Goal: Task Accomplishment & Management: Use online tool/utility

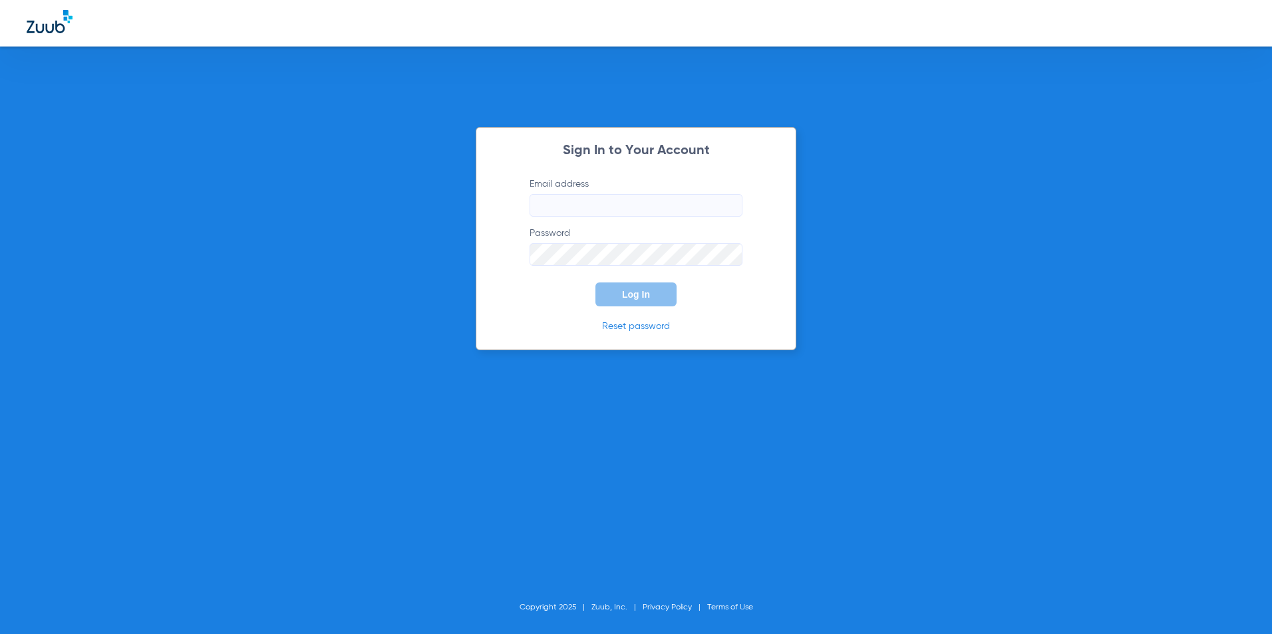
type input "[EMAIL_ADDRESS][DOMAIN_NAME]"
click at [633, 302] on button "Log In" at bounding box center [635, 295] width 81 height 24
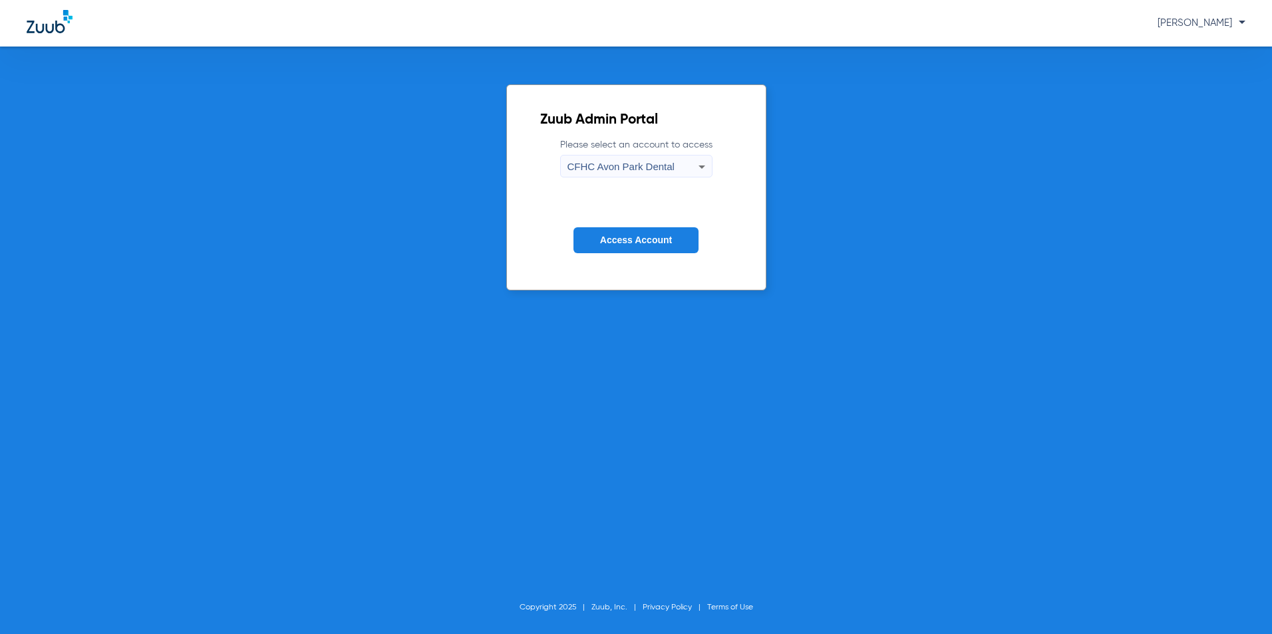
click at [658, 166] on span "CFHC Avon Park Dental" at bounding box center [620, 166] width 107 height 11
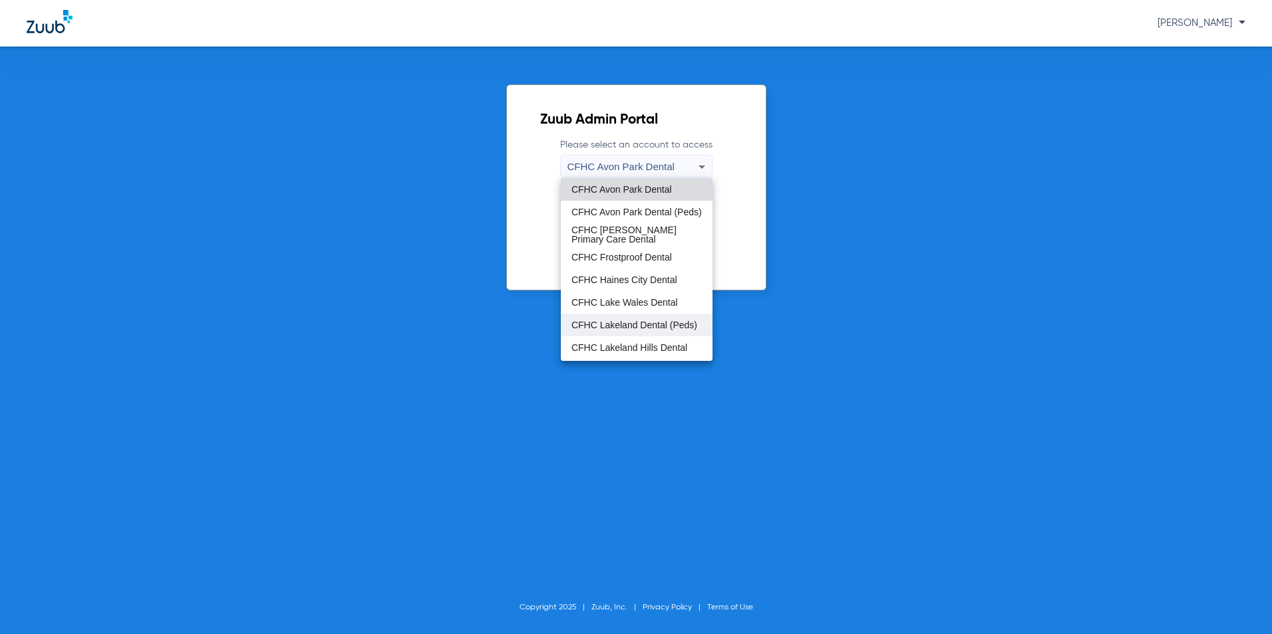
click at [612, 323] on span "CFHC Lakeland Dental (Peds)" at bounding box center [634, 325] width 126 height 9
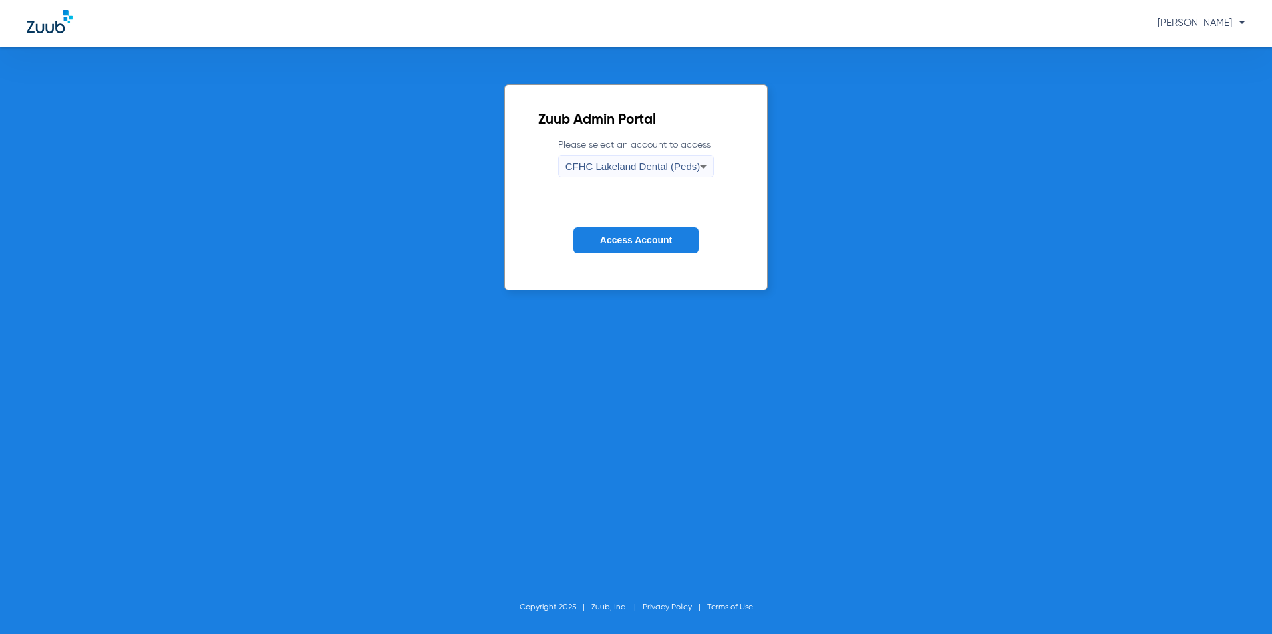
click at [636, 237] on span "Access Account" at bounding box center [636, 240] width 72 height 11
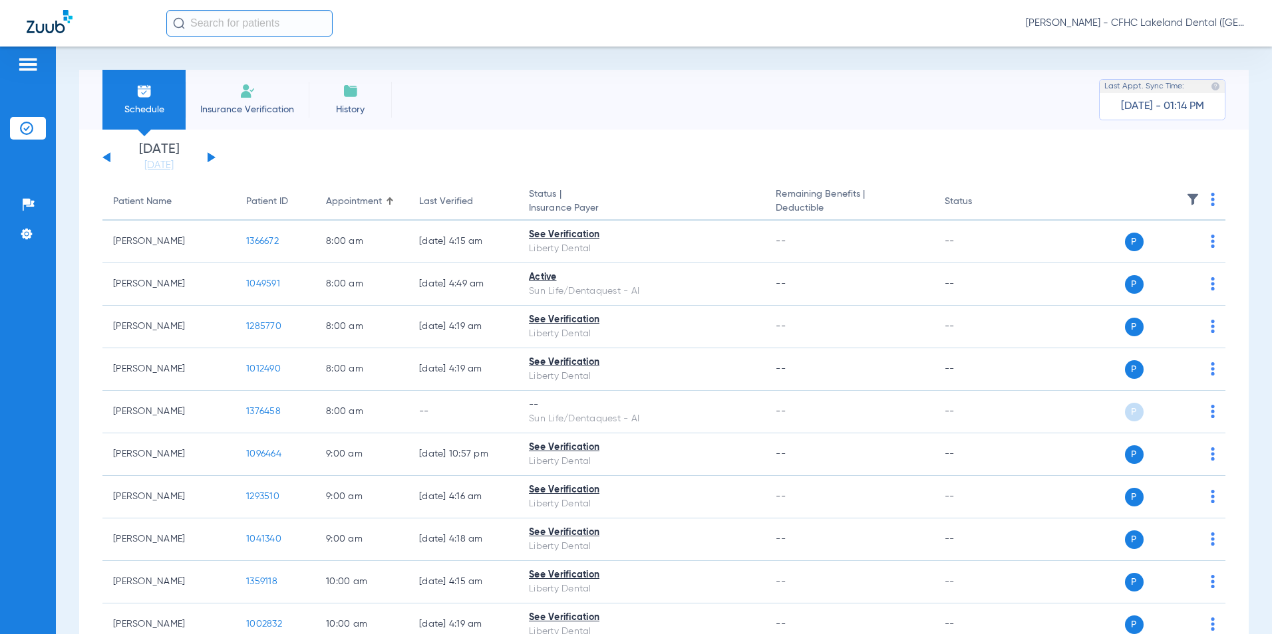
scroll to position [399, 0]
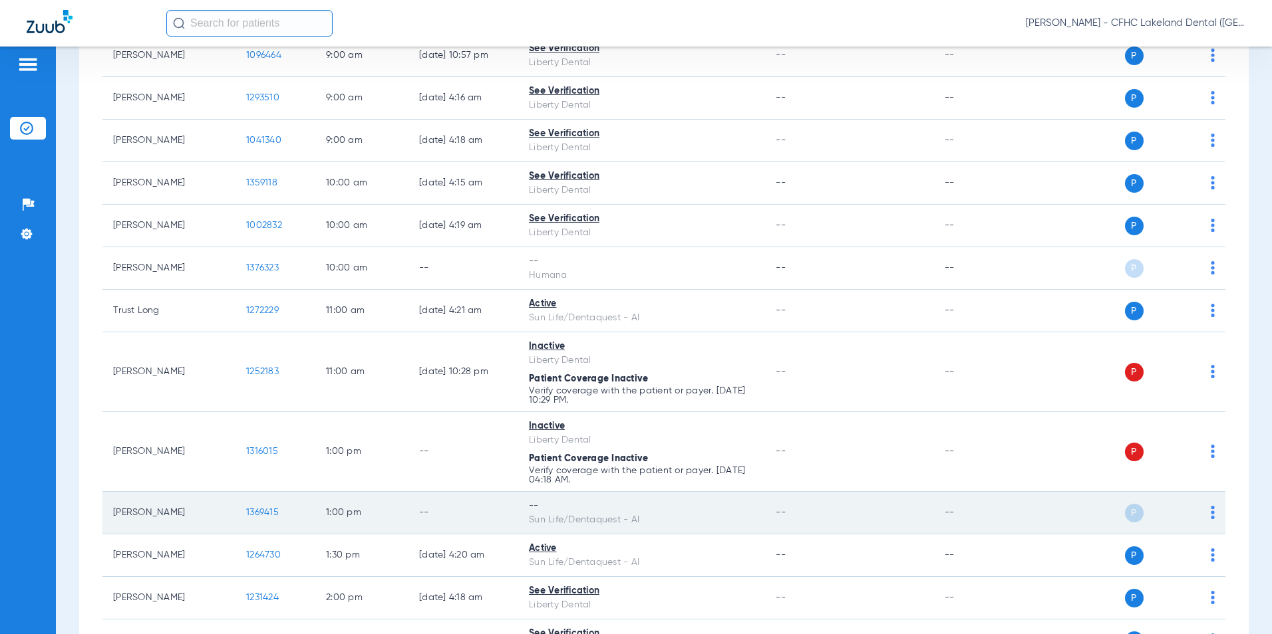
click at [245, 513] on td "1369415" at bounding box center [275, 513] width 80 height 43
click at [253, 510] on span "1369415" at bounding box center [262, 512] width 33 height 9
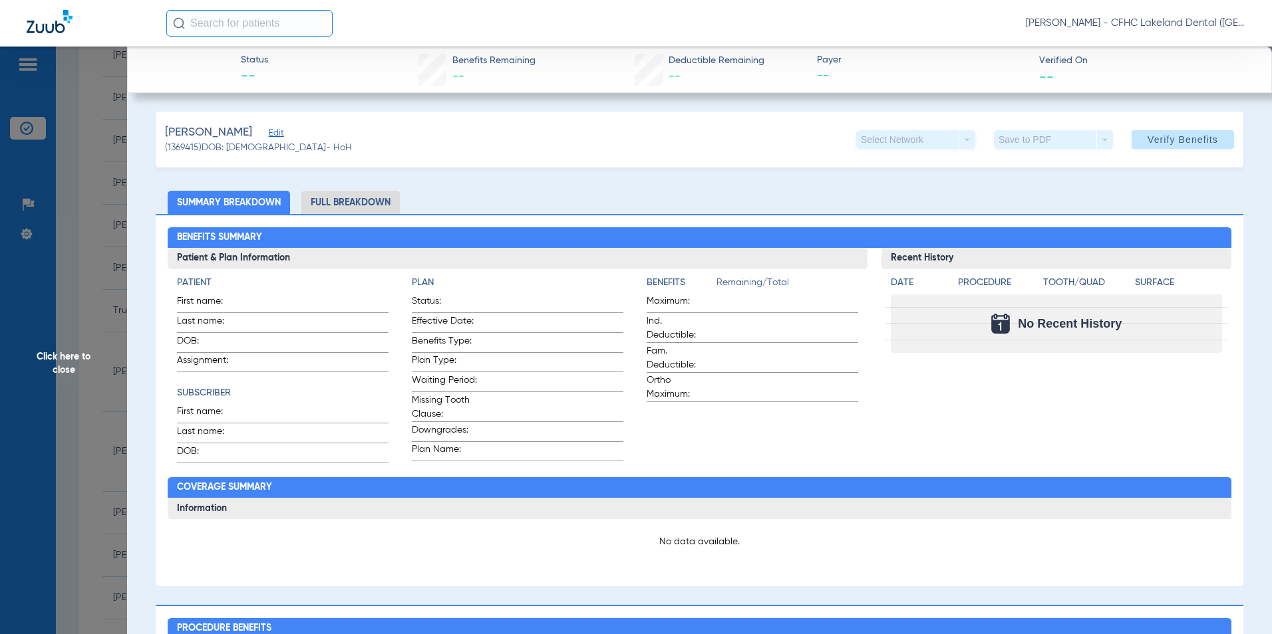
type input "[PERSON_NAME]"
type input "[DATE]"
type input "9468273750"
type input "99999"
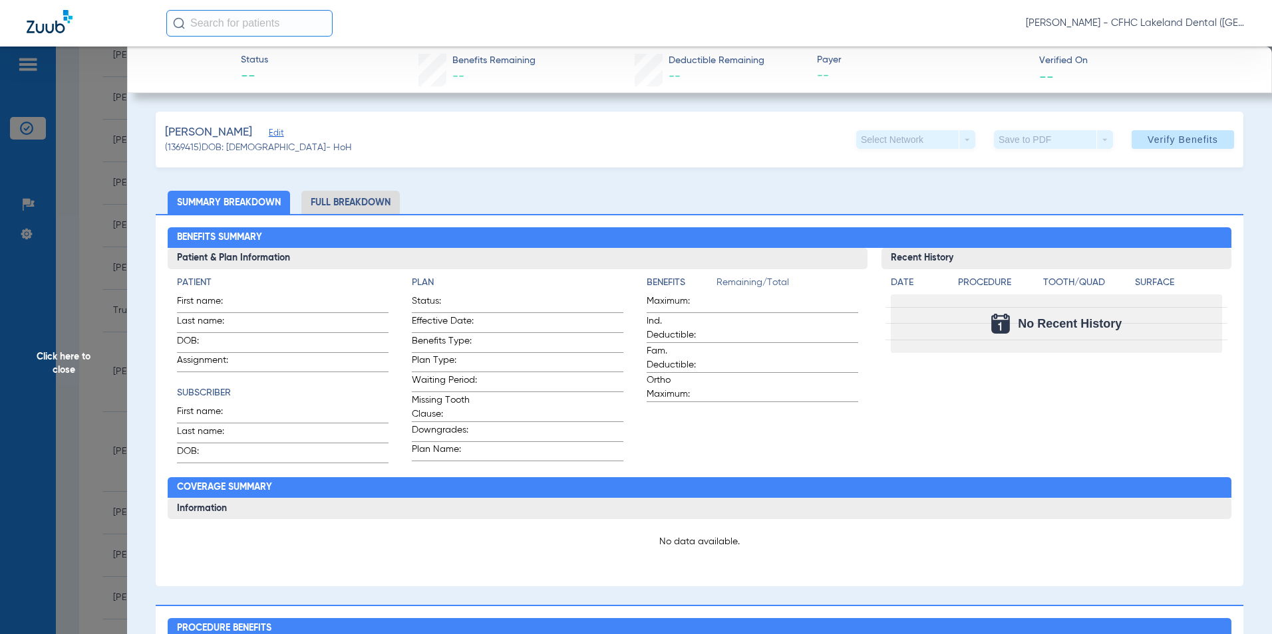
click at [281, 134] on span "Edit" at bounding box center [275, 134] width 12 height 13
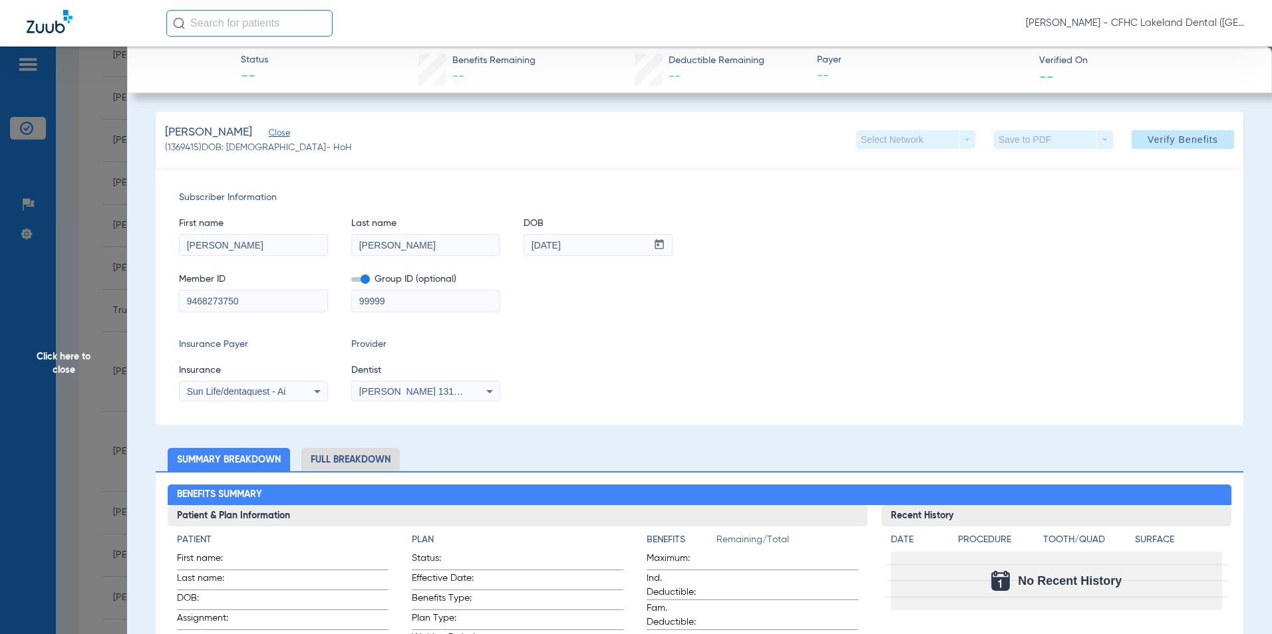
click at [222, 396] on span "Sun Life/dentaquest - Ai" at bounding box center [236, 391] width 99 height 11
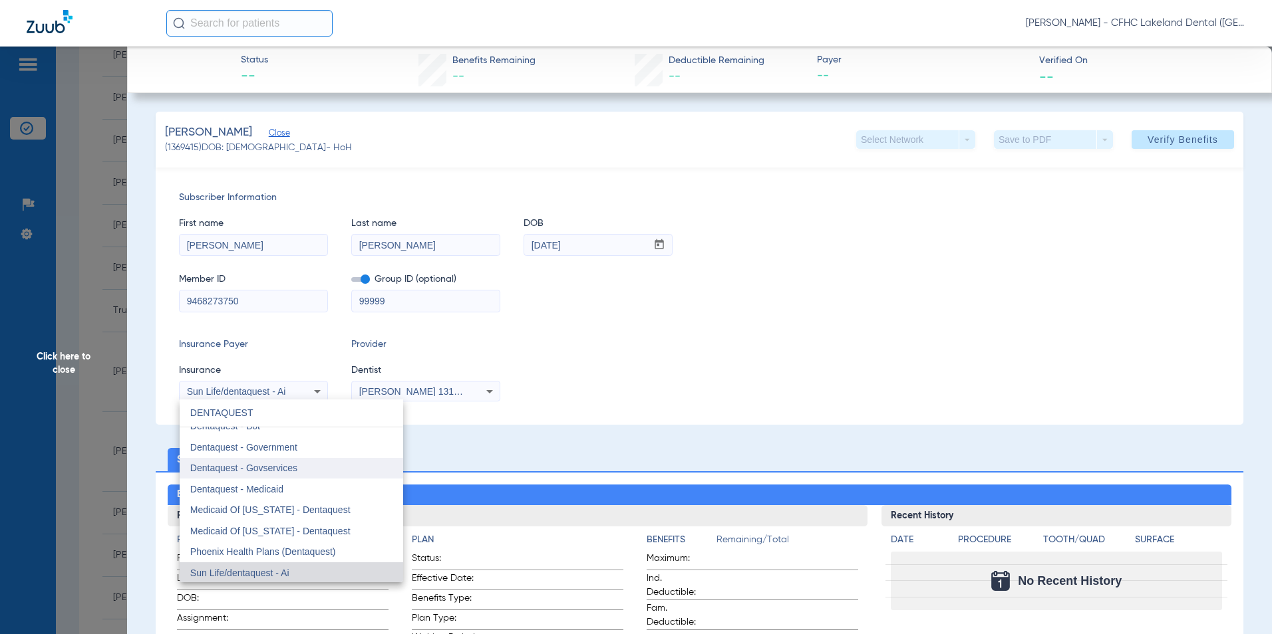
scroll to position [0, 0]
type input "DENTAQUEST"
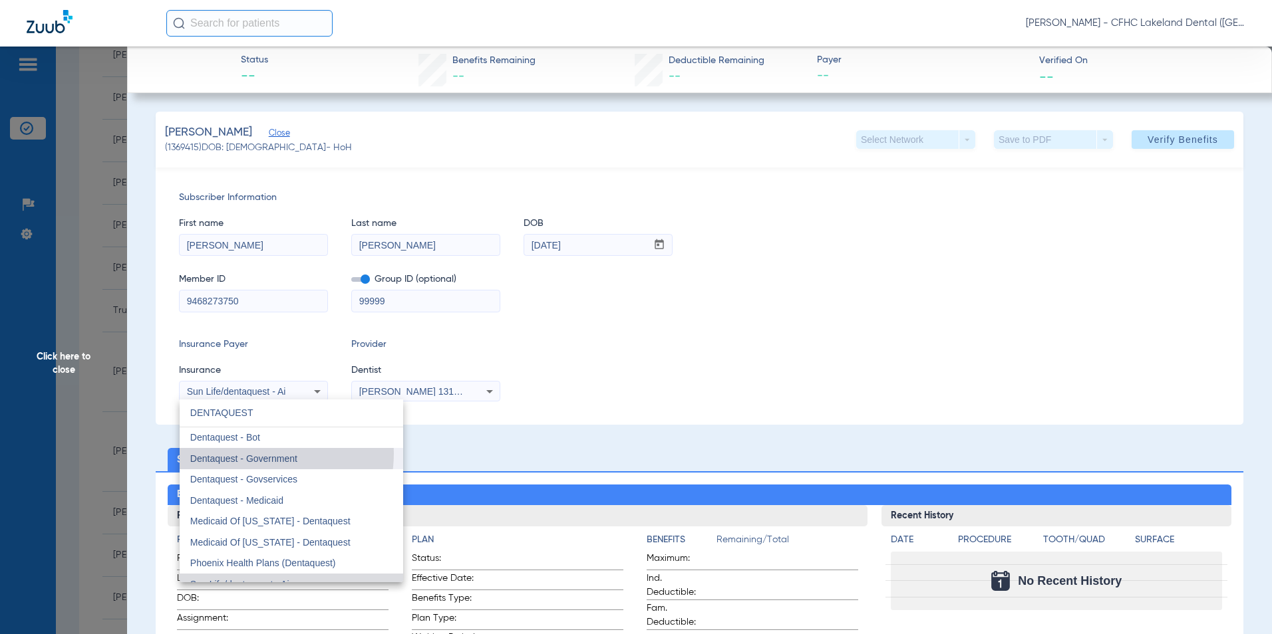
click at [253, 454] on span "Dentaquest - Government" at bounding box center [243, 459] width 107 height 11
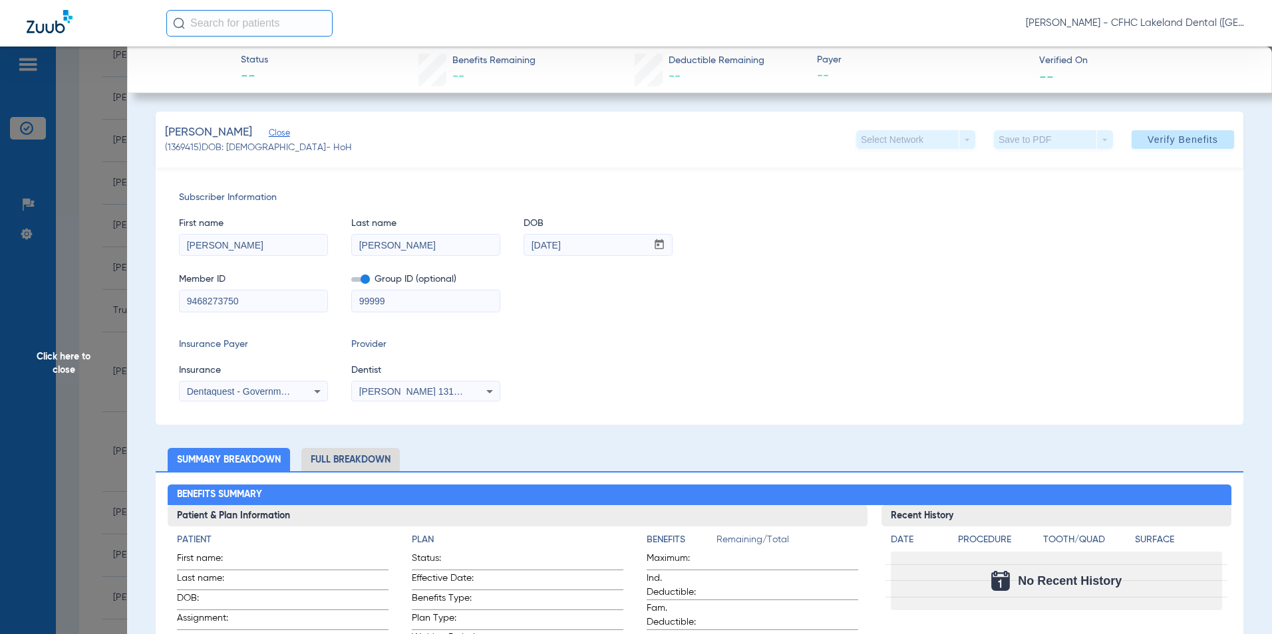
click at [1154, 132] on span at bounding box center [1182, 140] width 102 height 32
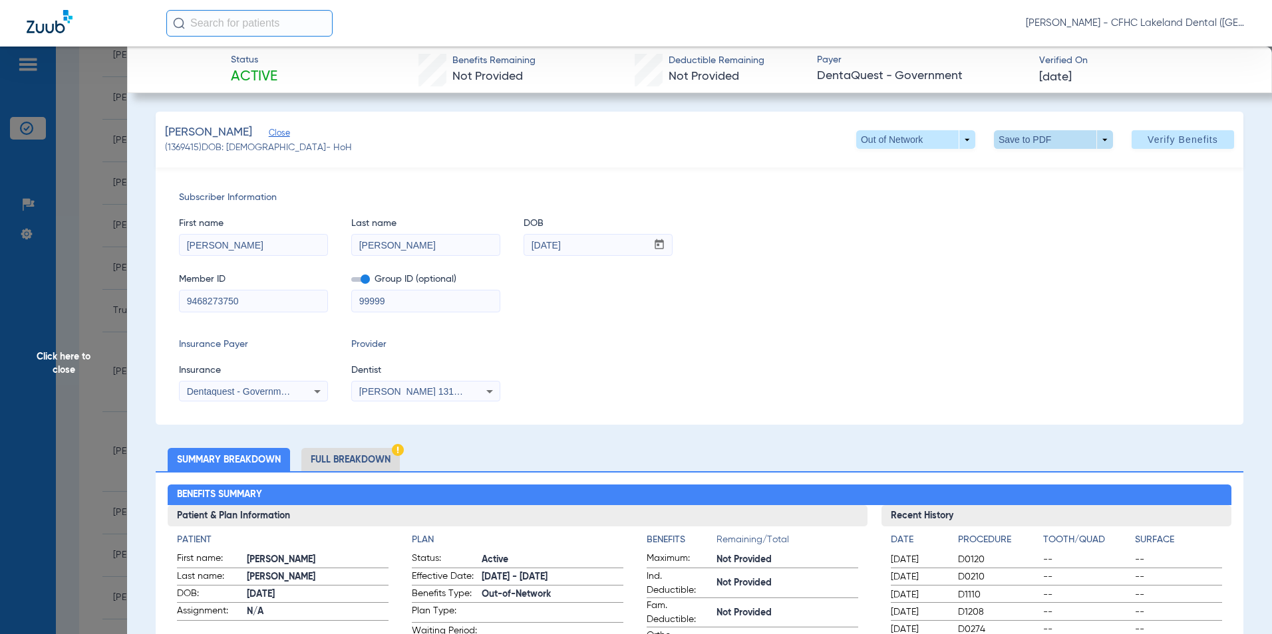
click at [1096, 140] on span at bounding box center [1053, 139] width 119 height 19
click at [1018, 165] on button "insert_drive_file Save to PDF" at bounding box center [1034, 166] width 100 height 27
click at [65, 341] on span "Click here to close" at bounding box center [63, 364] width 127 height 634
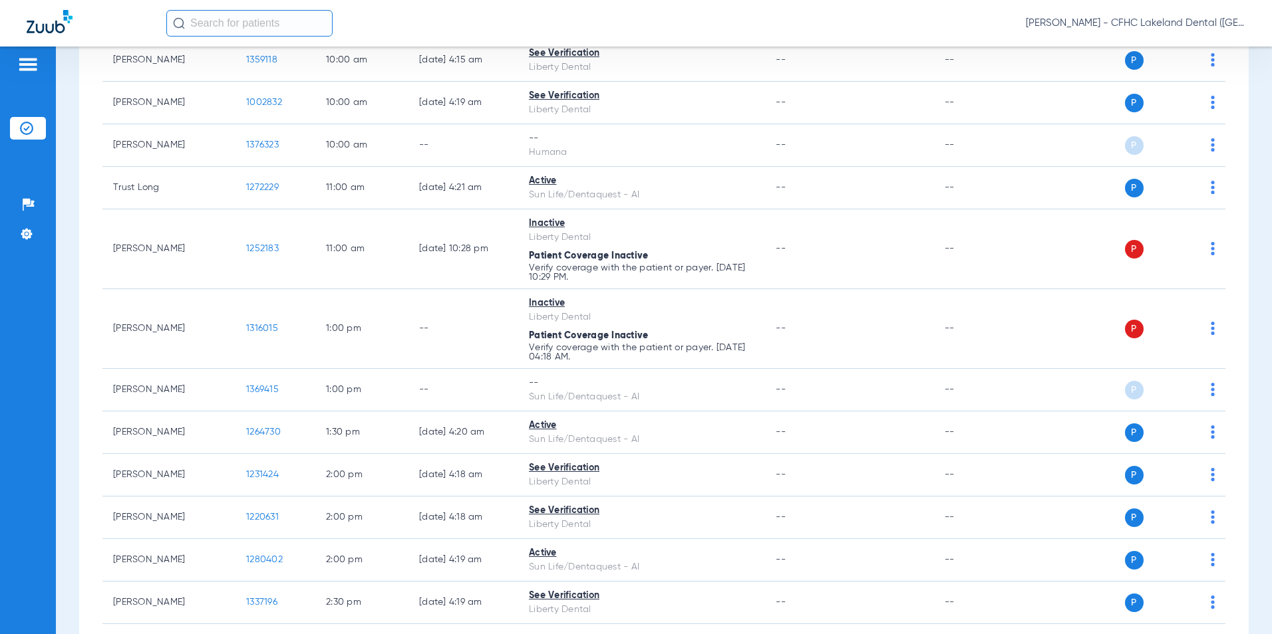
scroll to position [599, 0]
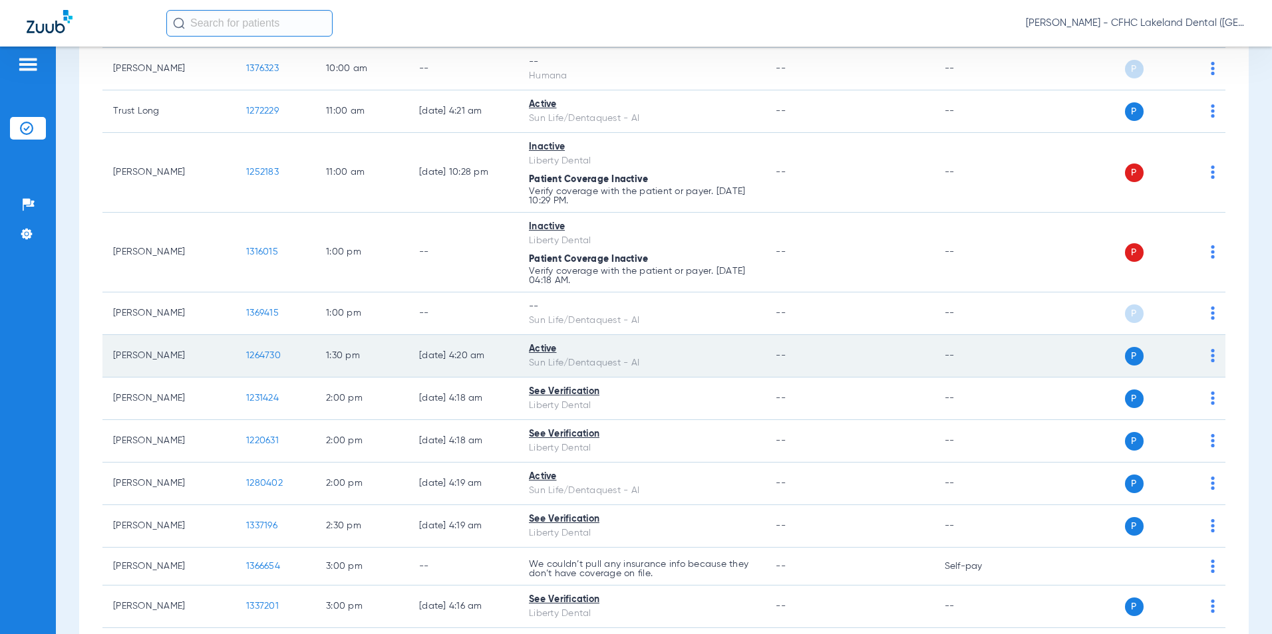
click at [260, 358] on span "1264730" at bounding box center [263, 355] width 35 height 9
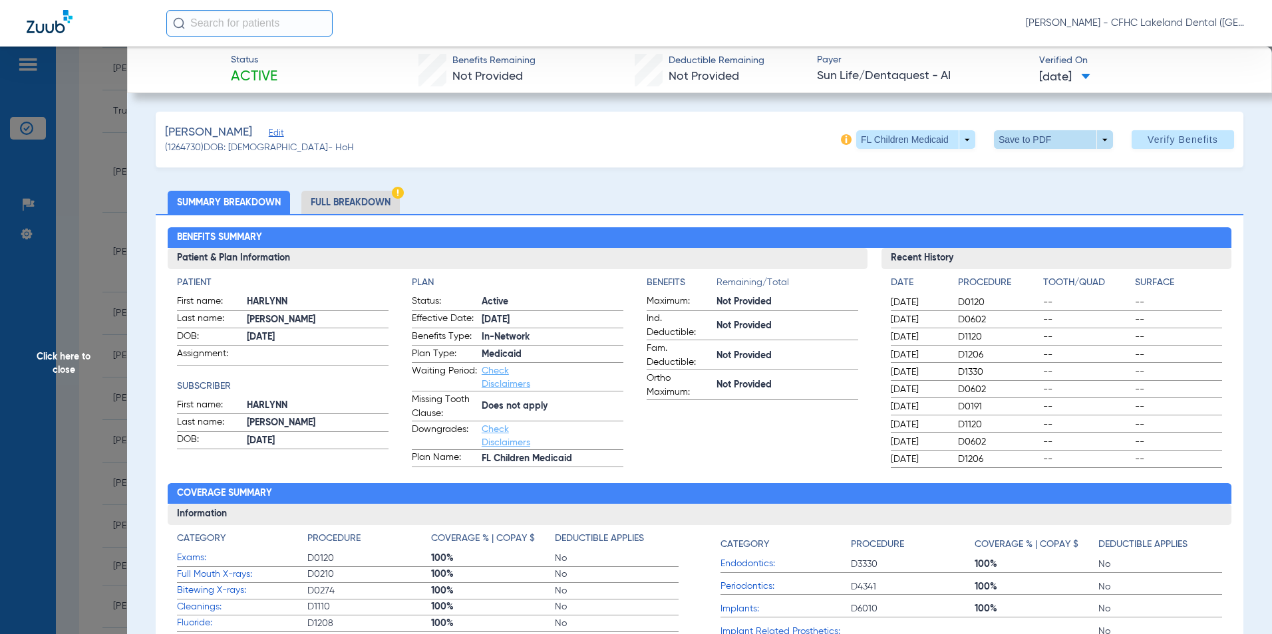
click at [1058, 137] on span at bounding box center [1053, 140] width 32 height 32
click at [1032, 169] on span "Save to PDF" at bounding box center [1048, 166] width 53 height 9
